Goal: Book appointment/travel/reservation

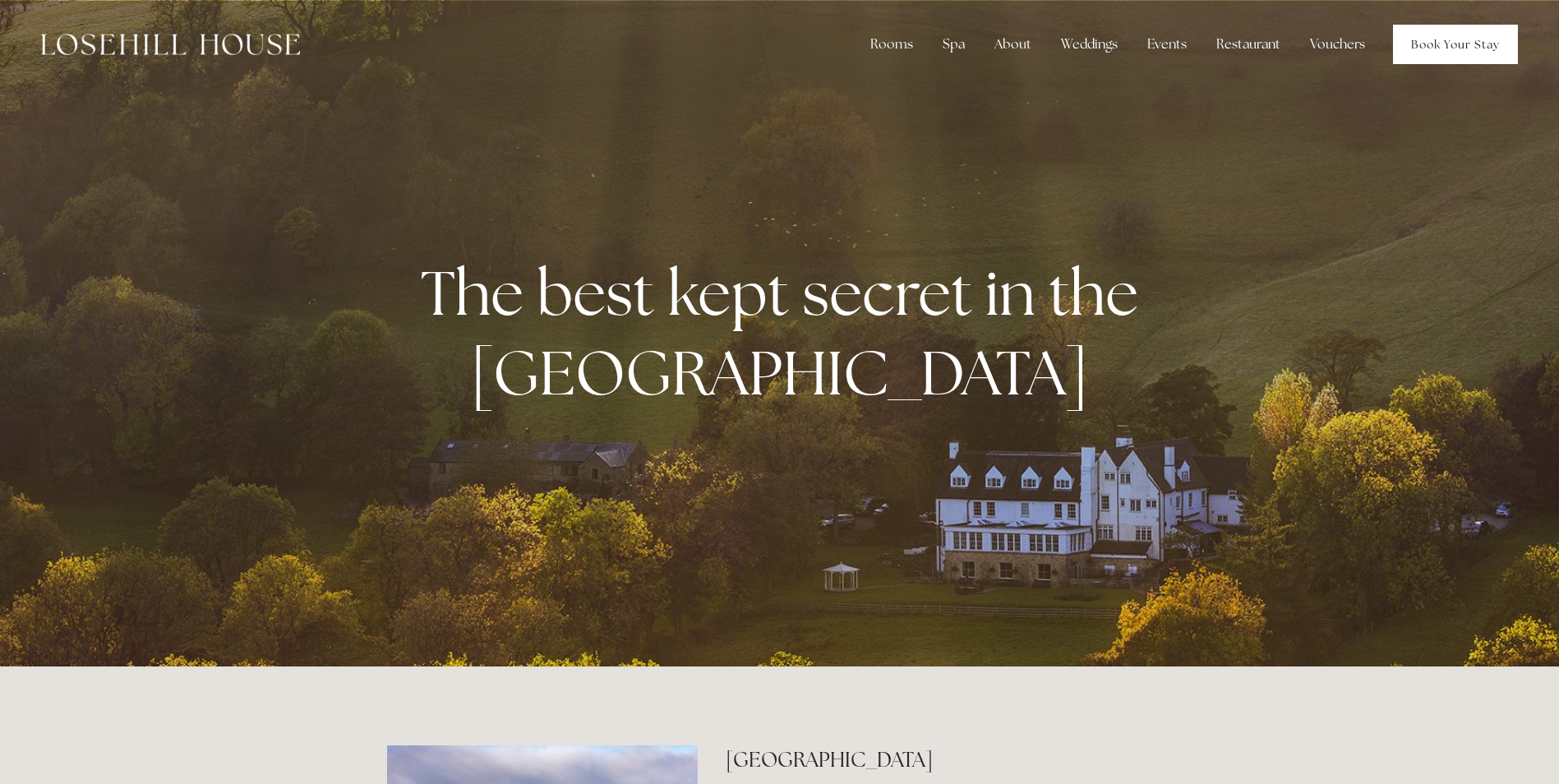
click at [1478, 52] on link "Book Your Stay" at bounding box center [1456, 44] width 125 height 40
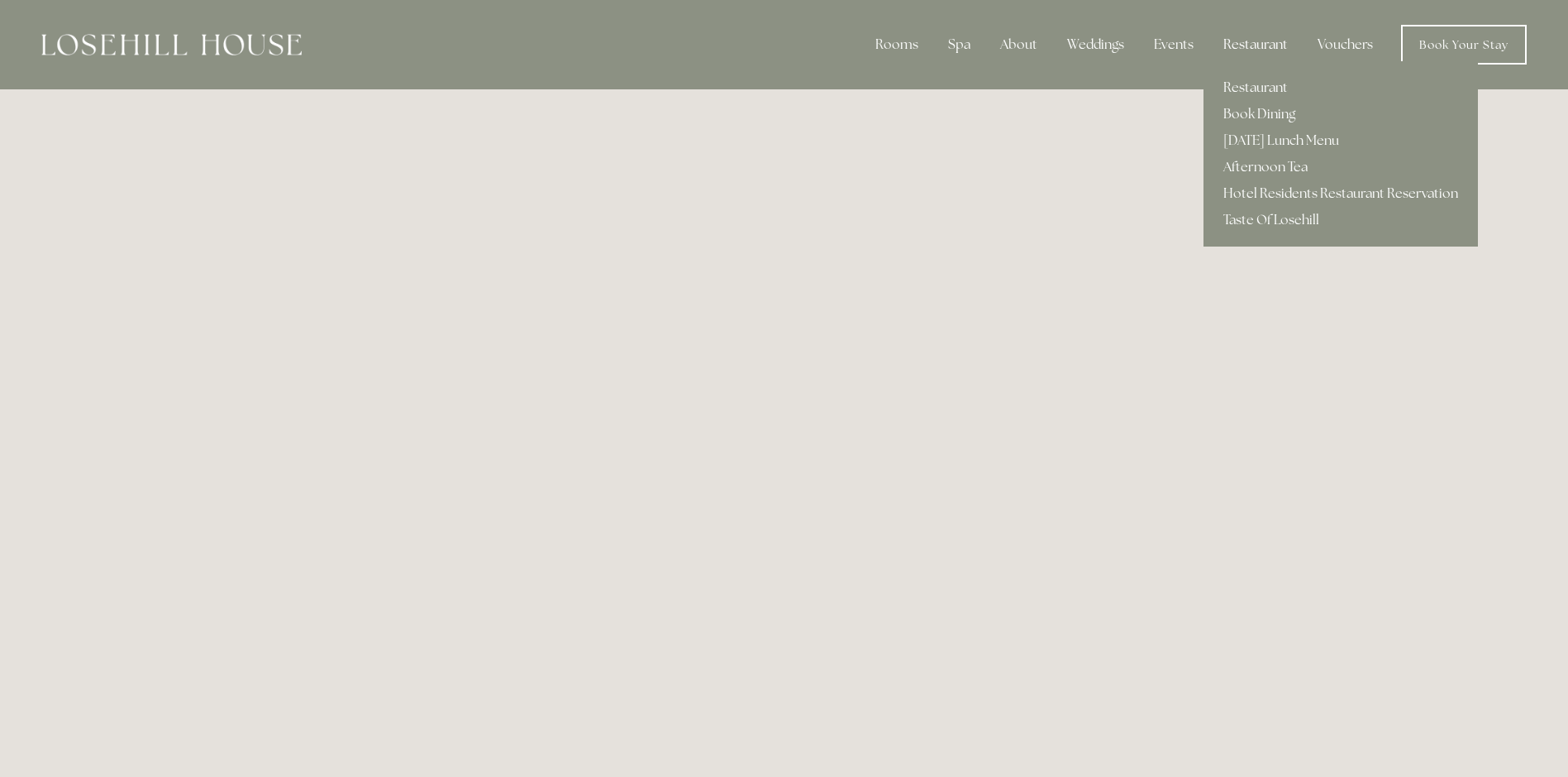
click at [1257, 43] on div "Restaurant" at bounding box center [1256, 45] width 91 height 33
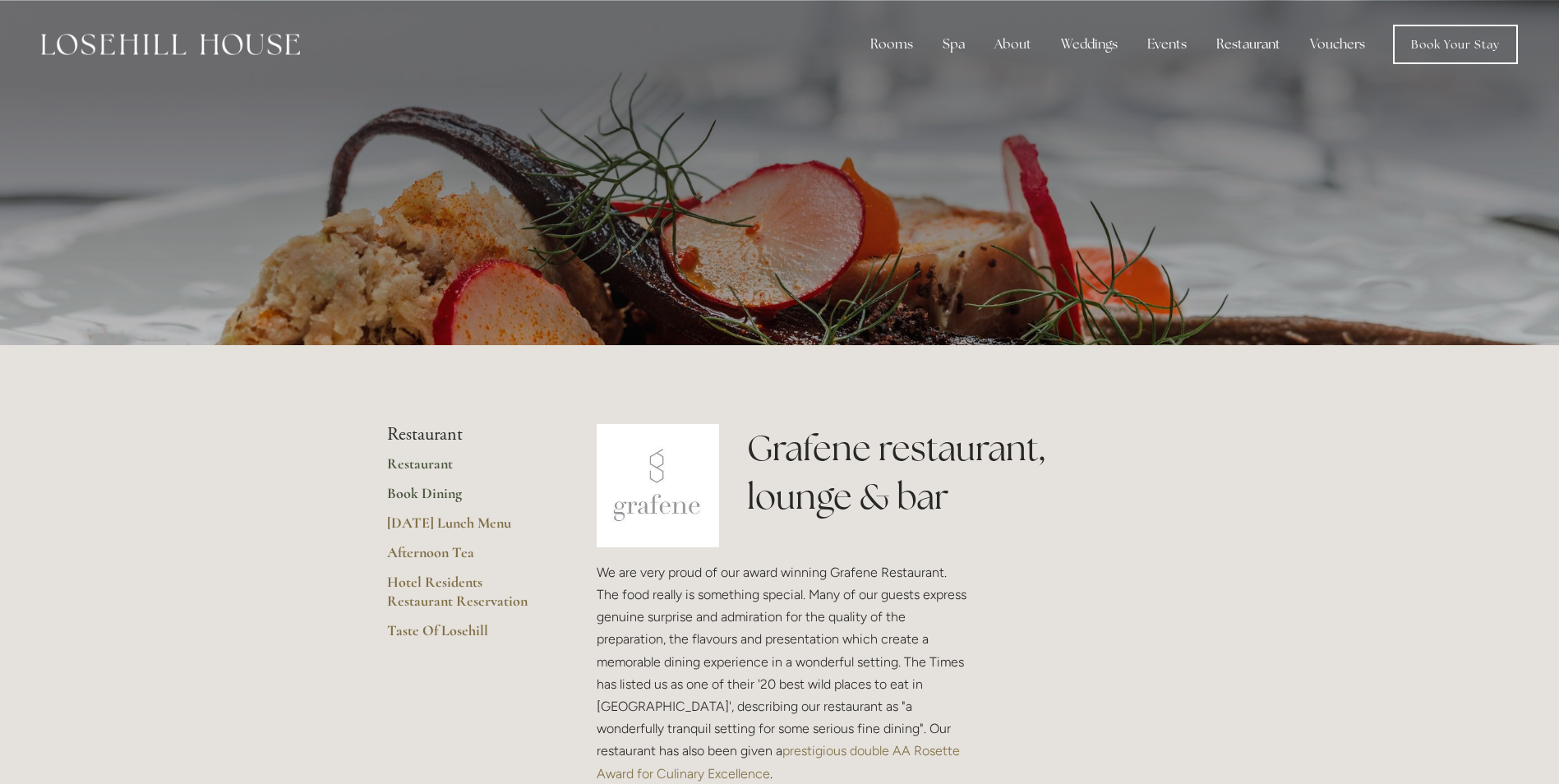
click at [436, 493] on link "Book Dining" at bounding box center [465, 498] width 157 height 29
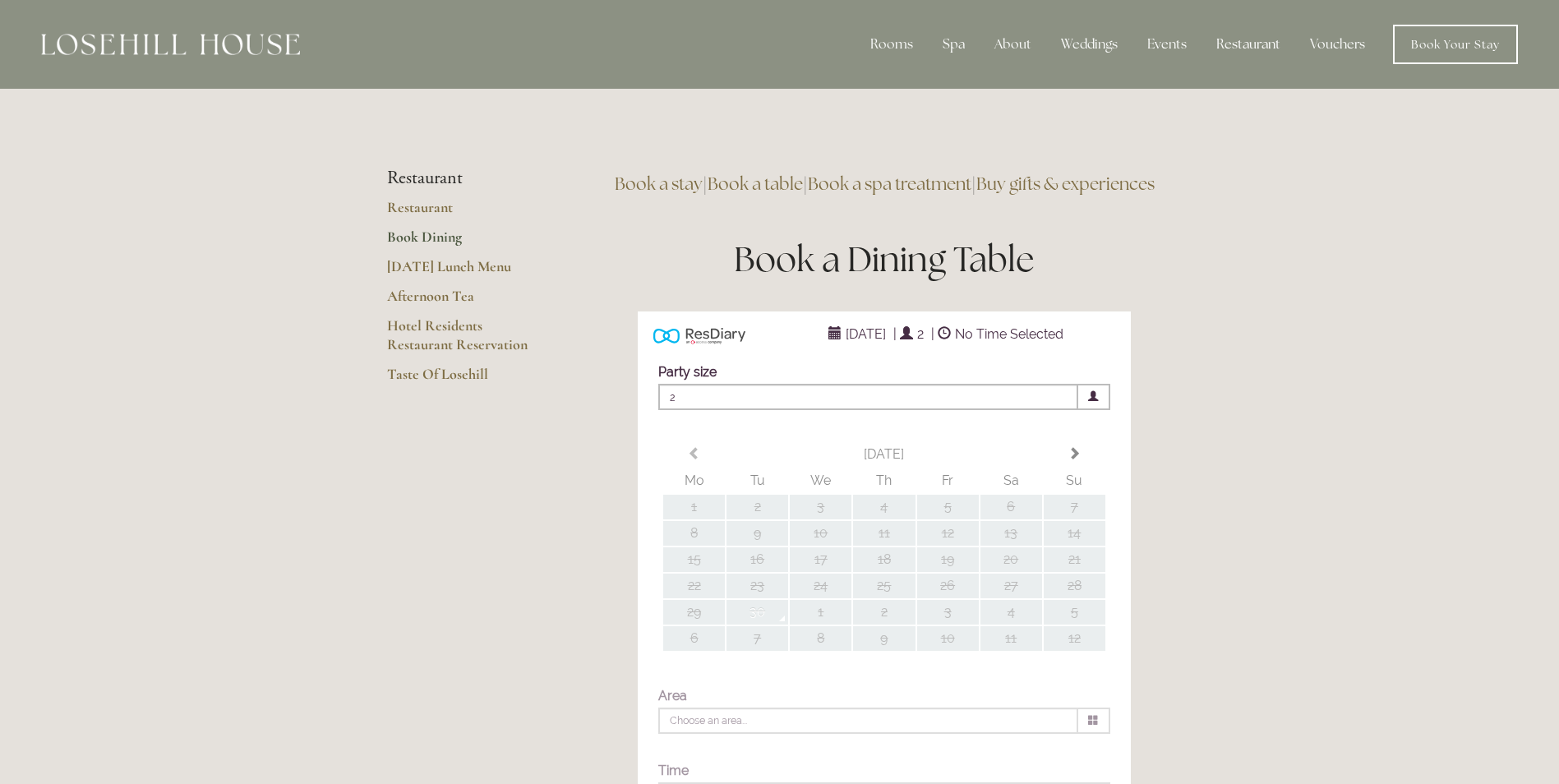
type input "Any Area"
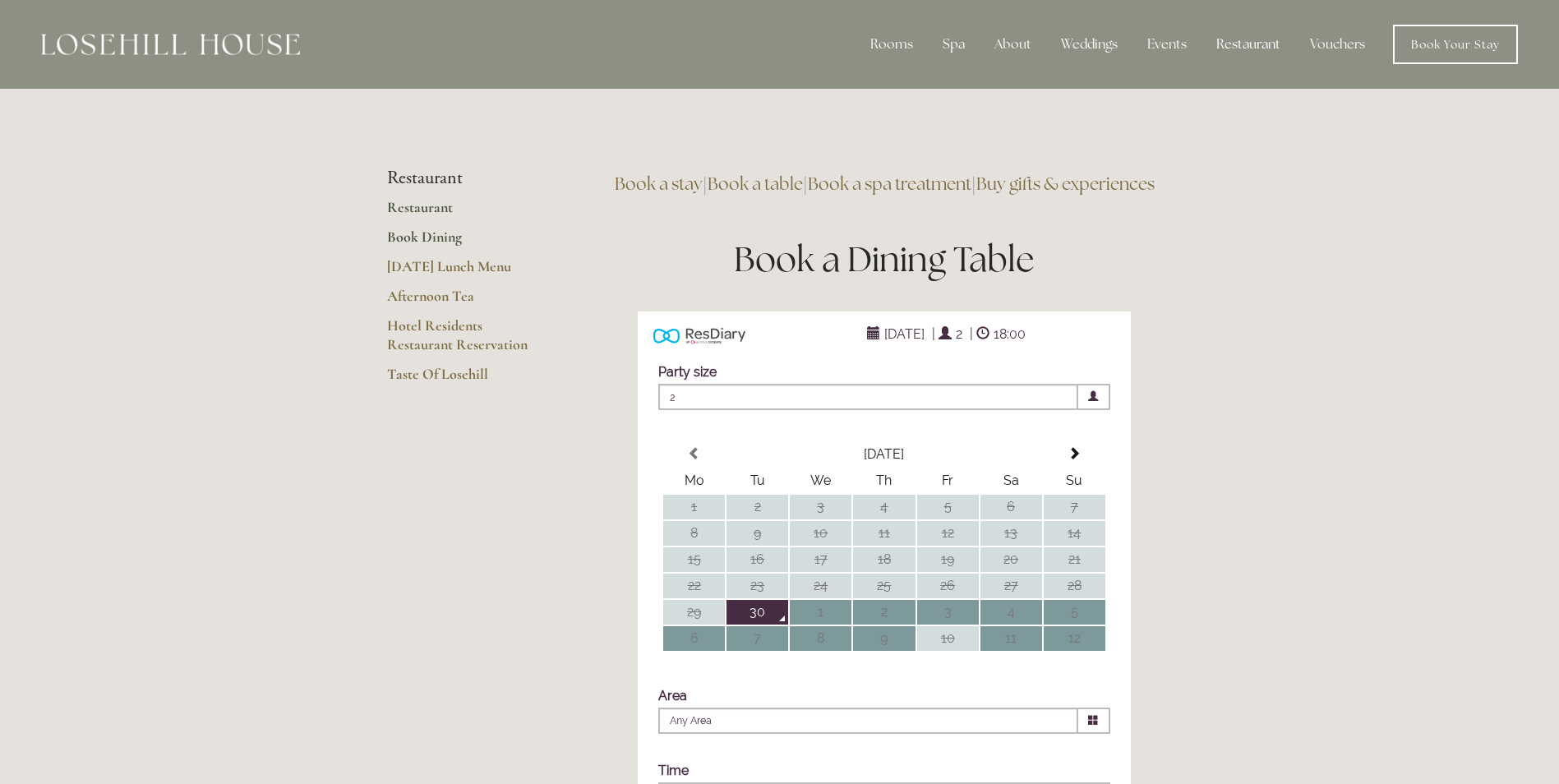
click at [434, 211] on link "Restaurant" at bounding box center [465, 213] width 157 height 29
